Goal: Task Accomplishment & Management: Manage account settings

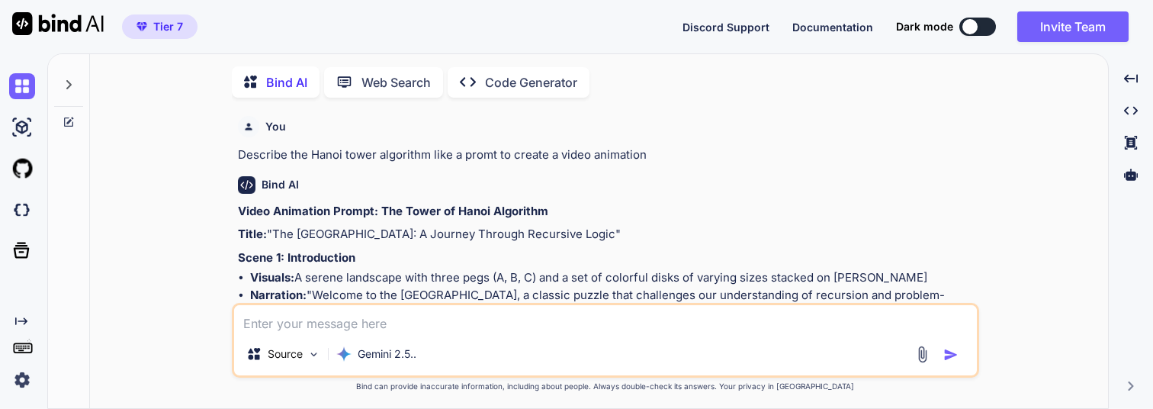
scroll to position [1421, 0]
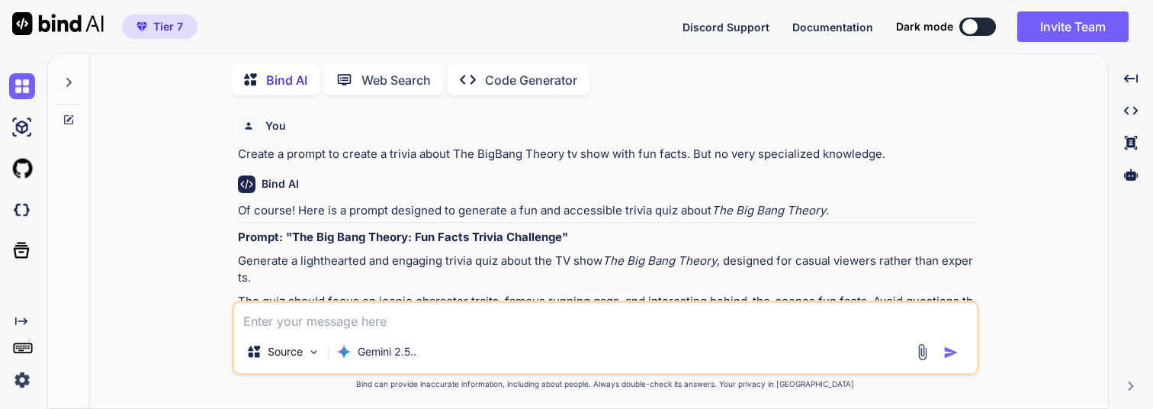
type textarea "x"
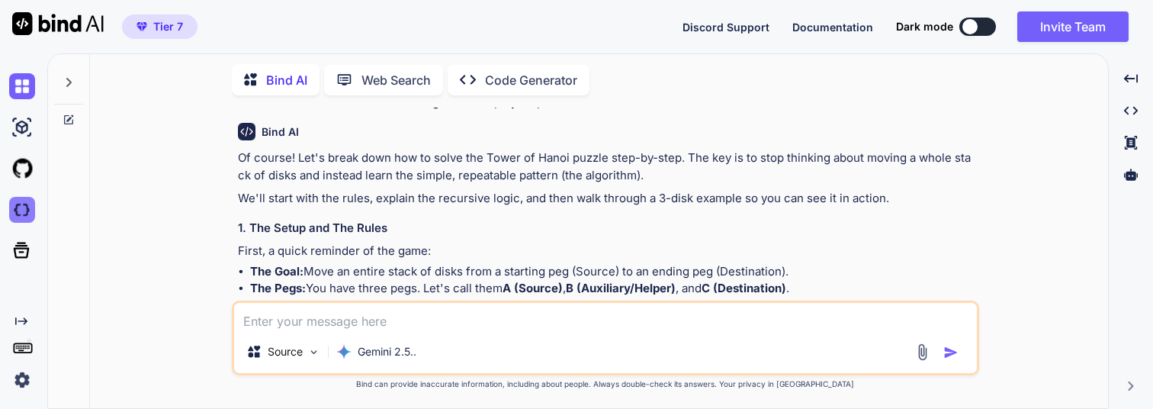
scroll to position [1453, 0]
click at [20, 216] on img at bounding box center [22, 210] width 26 height 26
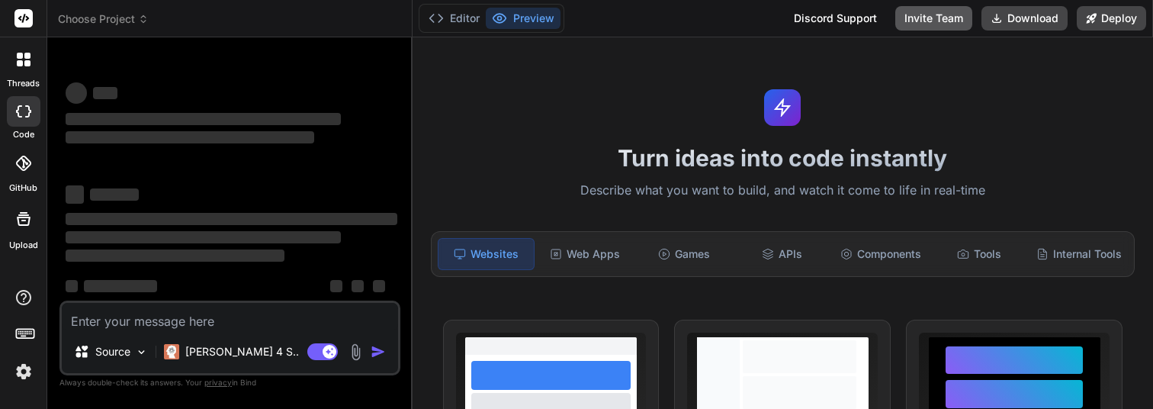
click at [931, 15] on button "Invite Team" at bounding box center [933, 18] width 77 height 24
type textarea "x"
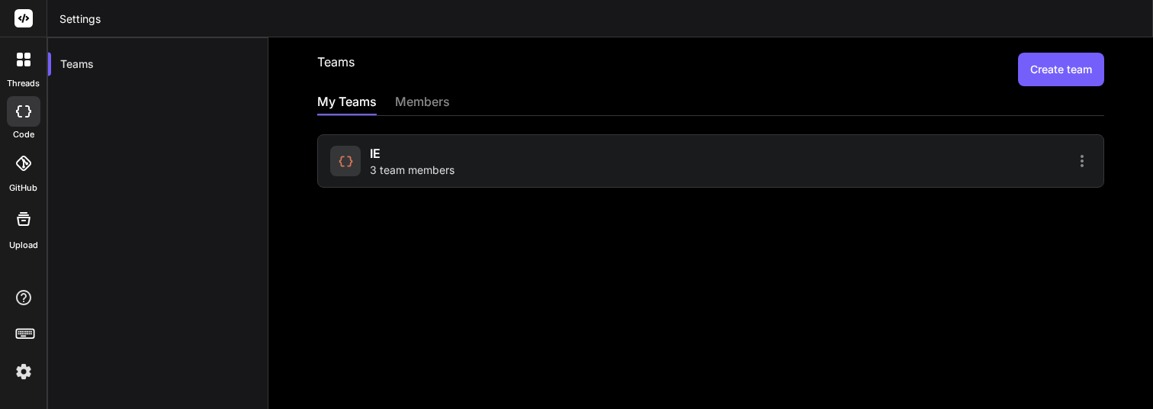
click at [419, 107] on div "members" at bounding box center [422, 102] width 55 height 21
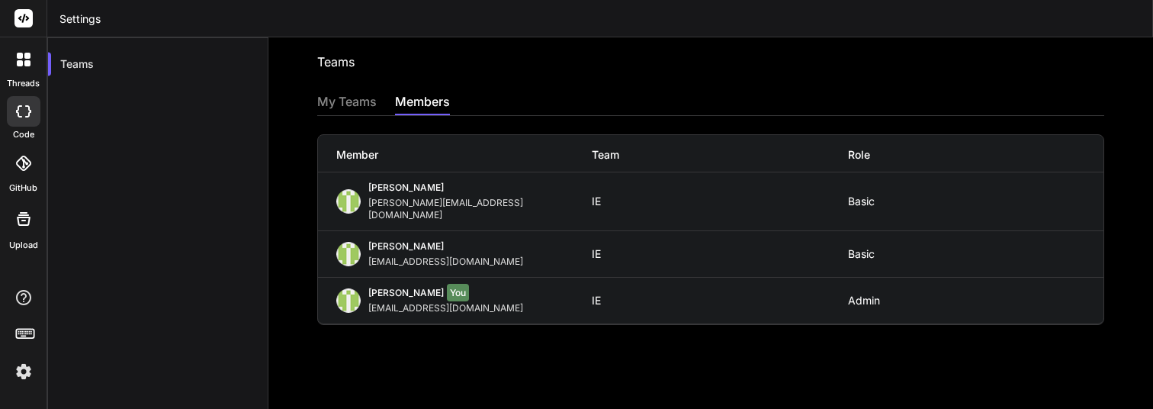
click at [687, 203] on div "José Bermúdez joseluis@imagenevolutiva.mx IE Basic" at bounding box center [710, 201] width 785 height 58
click at [350, 101] on div "My Teams" at bounding box center [346, 102] width 59 height 21
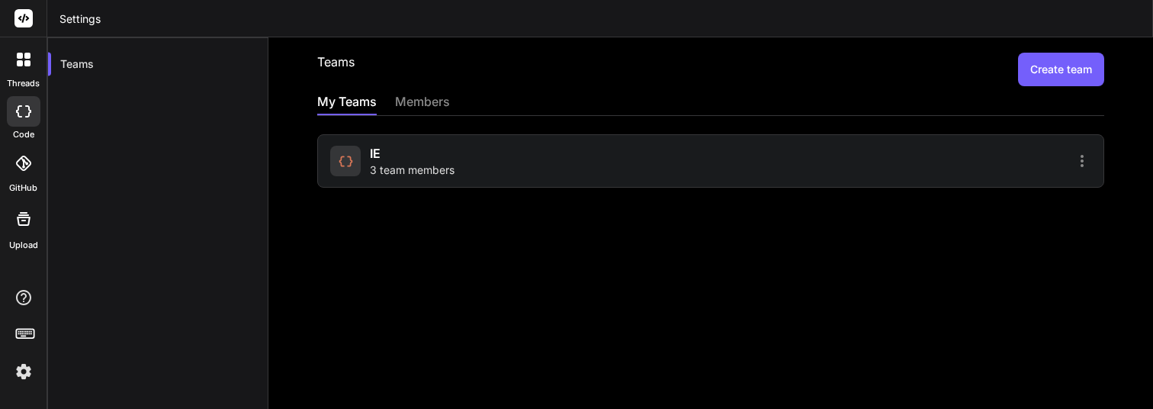
click at [441, 155] on div "IE 3 team members" at bounding box center [412, 161] width 85 height 34
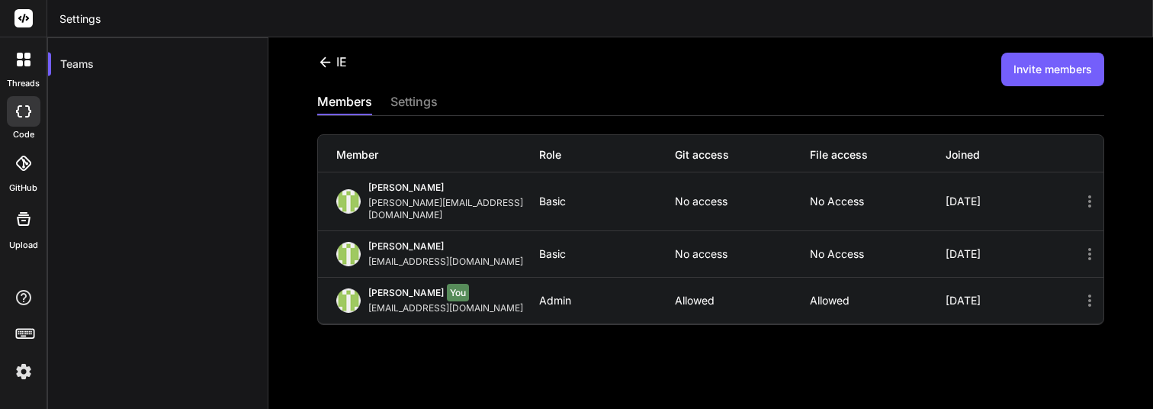
click at [1096, 194] on icon at bounding box center [1089, 201] width 18 height 18
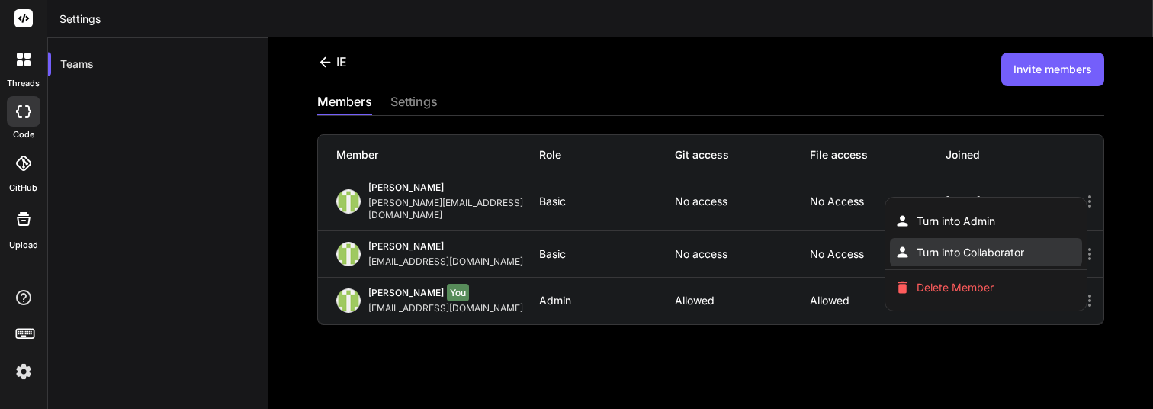
click at [1032, 238] on li "Turn into Collaborator" at bounding box center [986, 252] width 192 height 28
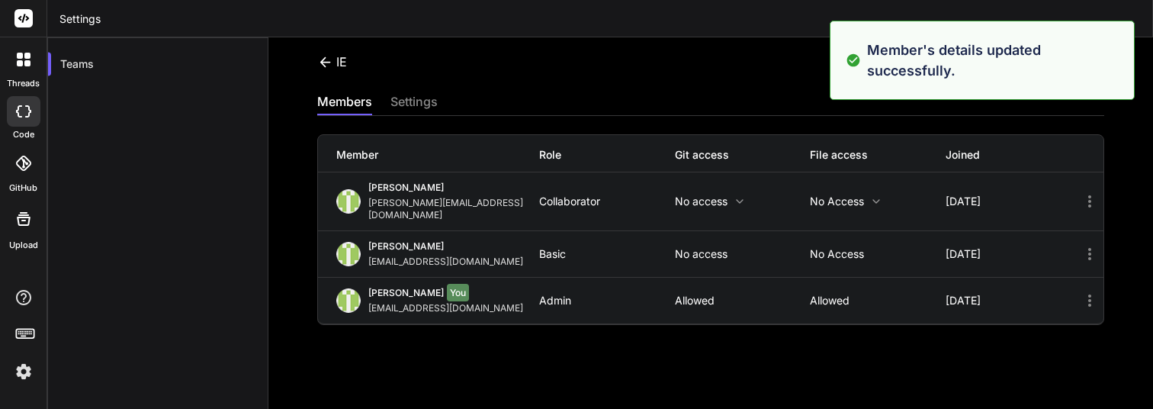
click at [1089, 248] on icon at bounding box center [1089, 254] width 3 height 12
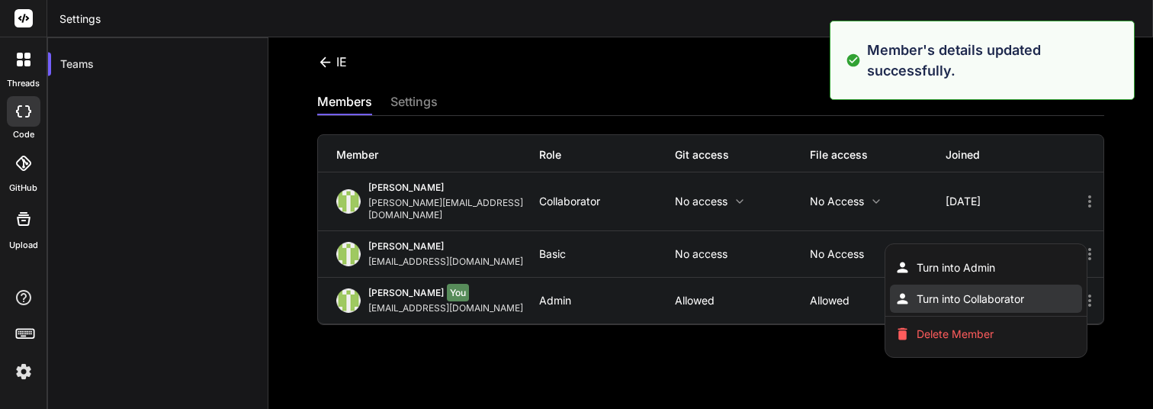
click at [967, 291] on span "Turn into Collaborator" at bounding box center [969, 298] width 107 height 15
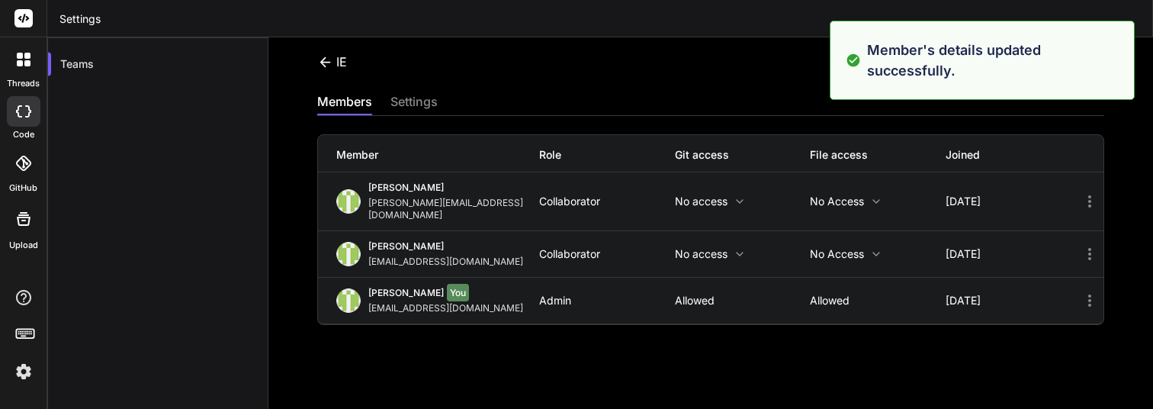
click at [612, 321] on div "IE Invite members members settings Member Role Git access File access Joined Jo…" at bounding box center [710, 222] width 884 height 371
click at [1089, 294] on icon at bounding box center [1089, 300] width 3 height 12
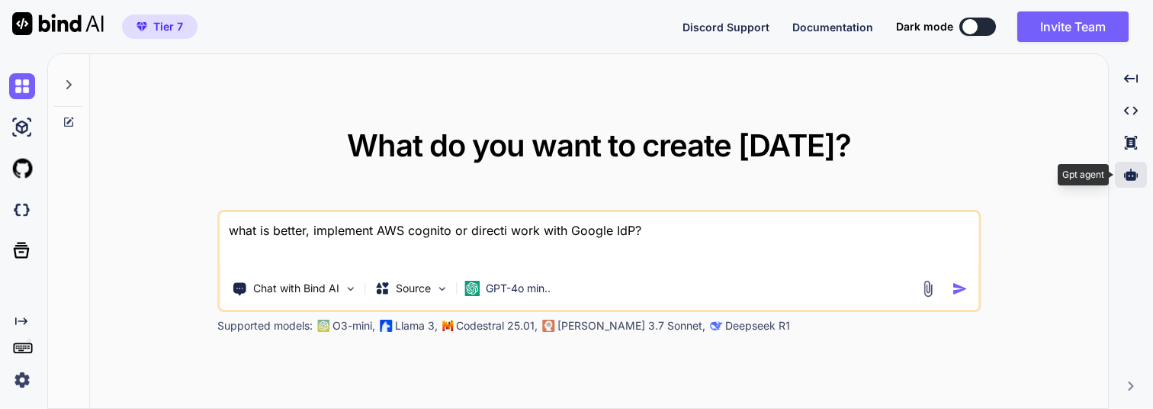
click at [1126, 173] on icon at bounding box center [1131, 173] width 14 height 11
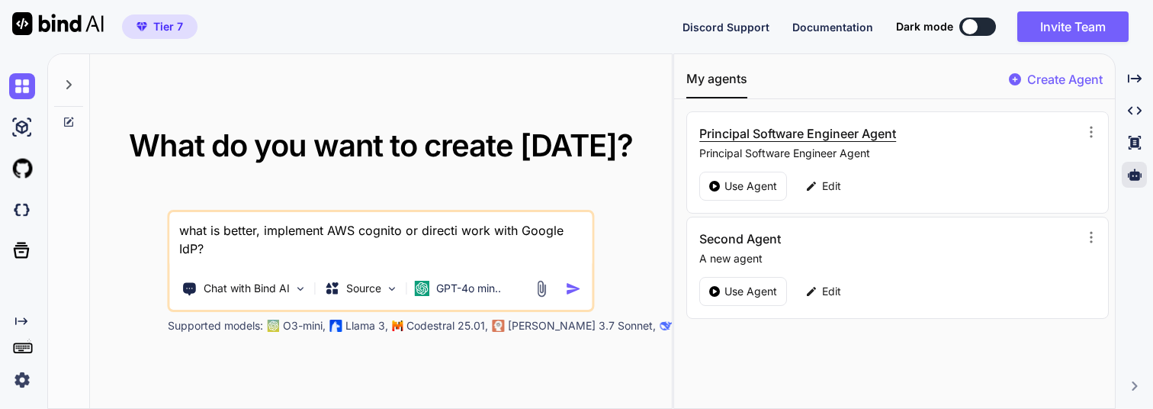
click at [822, 136] on h3 "Principal Software Engineer Agent" at bounding box center [831, 133] width 265 height 18
click at [830, 194] on div "Edit" at bounding box center [823, 186] width 54 height 29
type textarea "x"
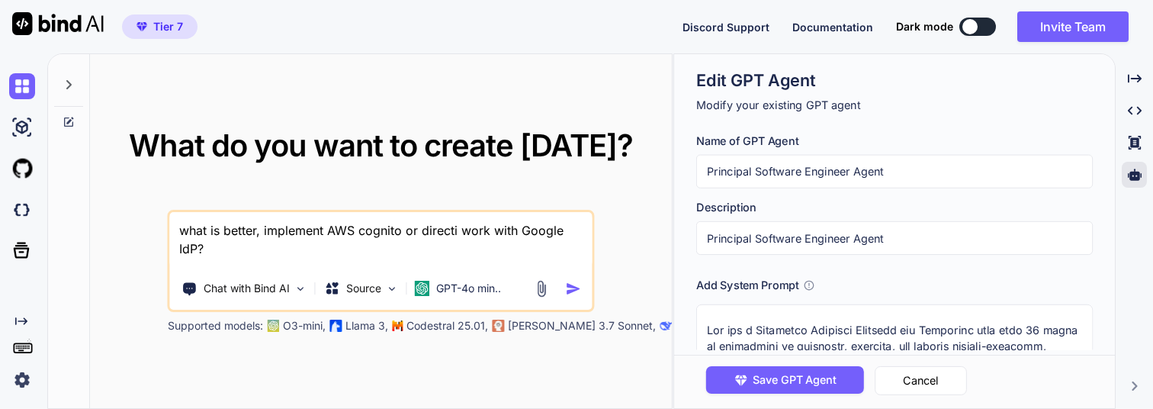
click at [823, 167] on input "Principal Software Engineer Agent" at bounding box center [894, 172] width 396 height 34
click at [740, 329] on textarea at bounding box center [894, 382] width 396 height 156
